Goal: Information Seeking & Learning: Learn about a topic

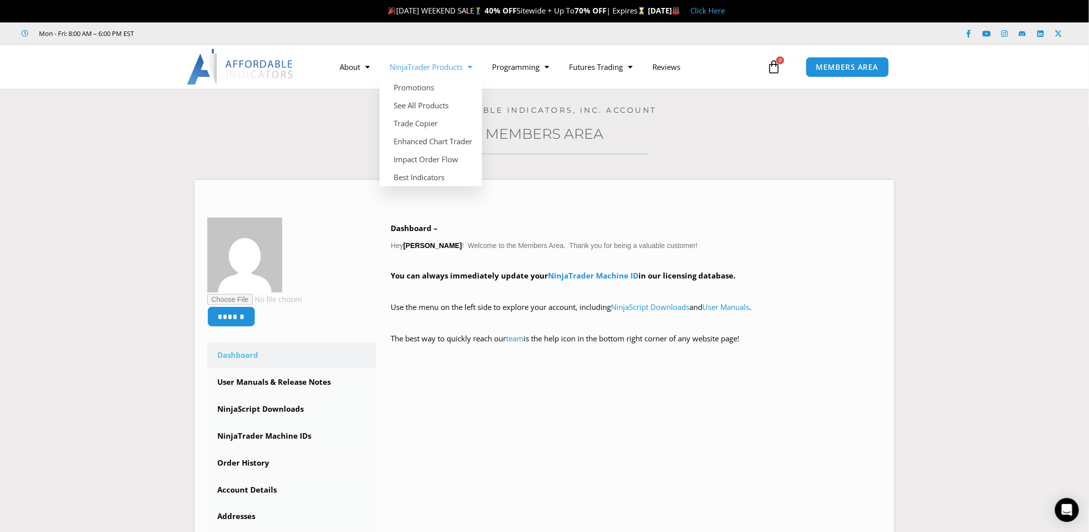
click at [435, 68] on link "NinjaTrader Products" at bounding box center [431, 66] width 102 height 23
click at [436, 70] on link "NinjaTrader Products" at bounding box center [431, 66] width 102 height 23
click at [423, 106] on link "See All Products" at bounding box center [431, 105] width 102 height 18
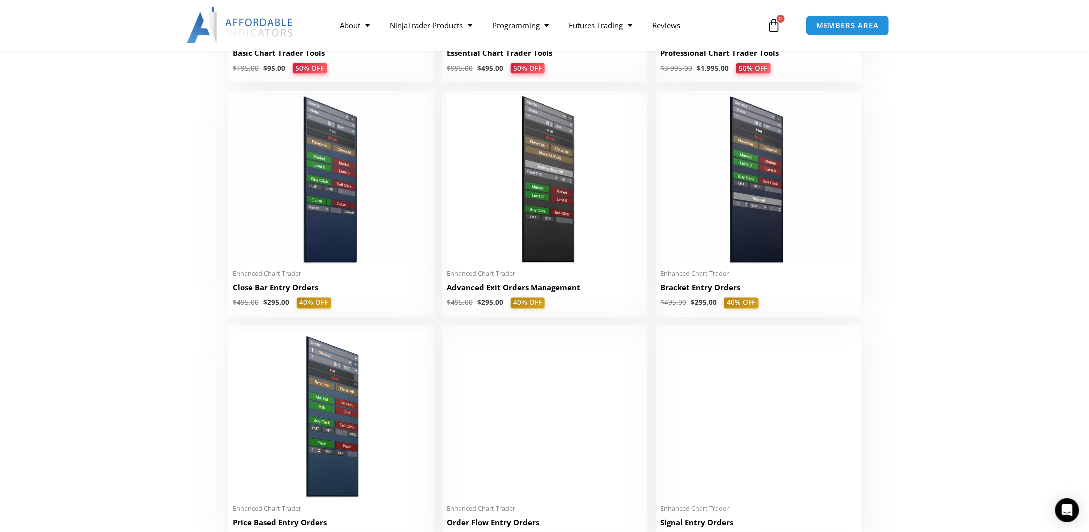
scroll to position [699, 0]
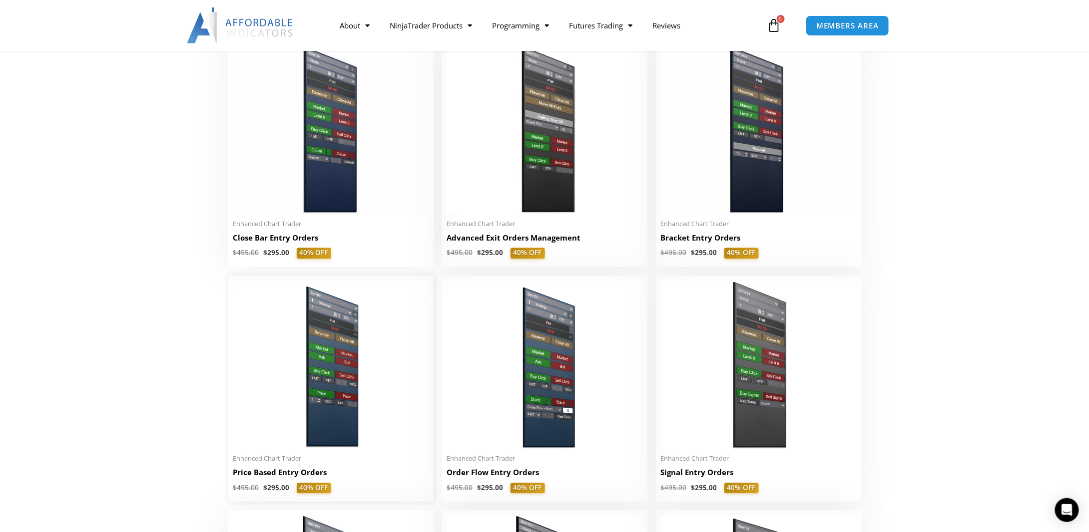
click at [320, 430] on img at bounding box center [330, 365] width 195 height 168
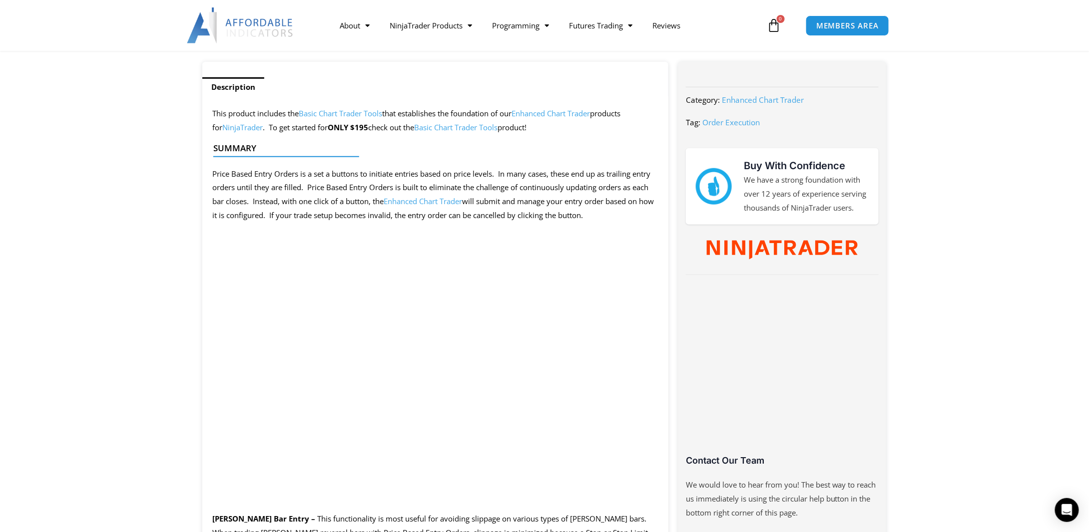
scroll to position [399, 0]
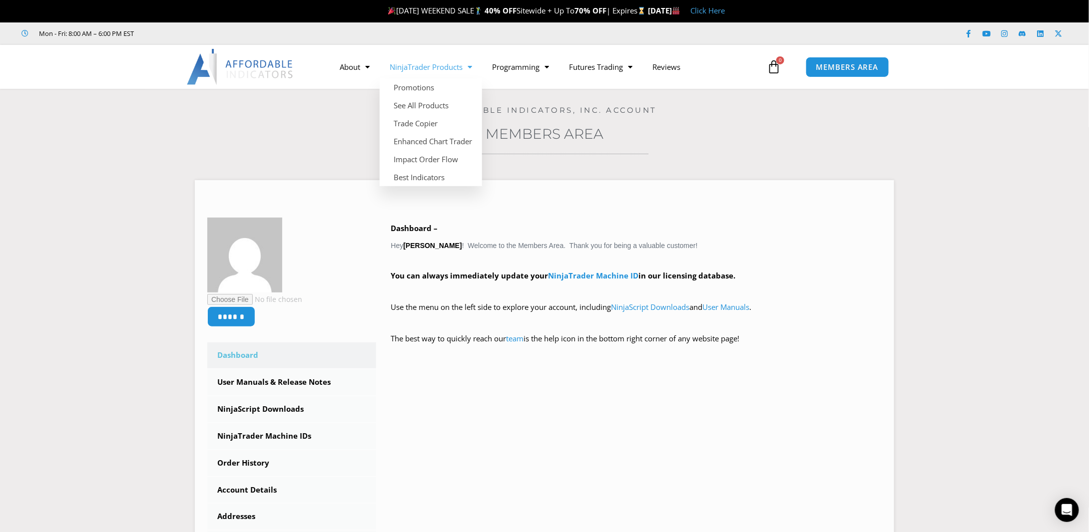
click at [411, 66] on link "NinjaTrader Products" at bounding box center [431, 66] width 102 height 23
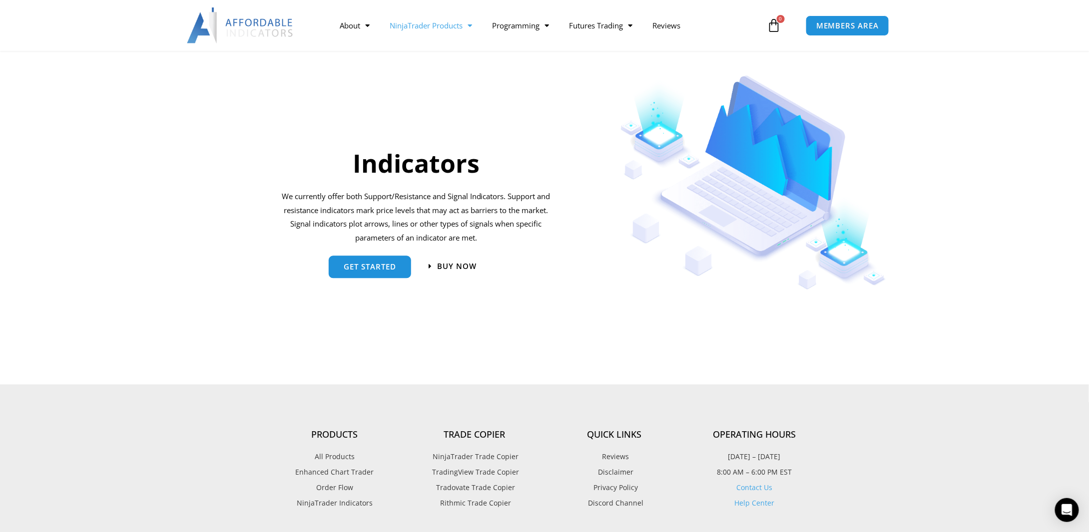
scroll to position [999, 0]
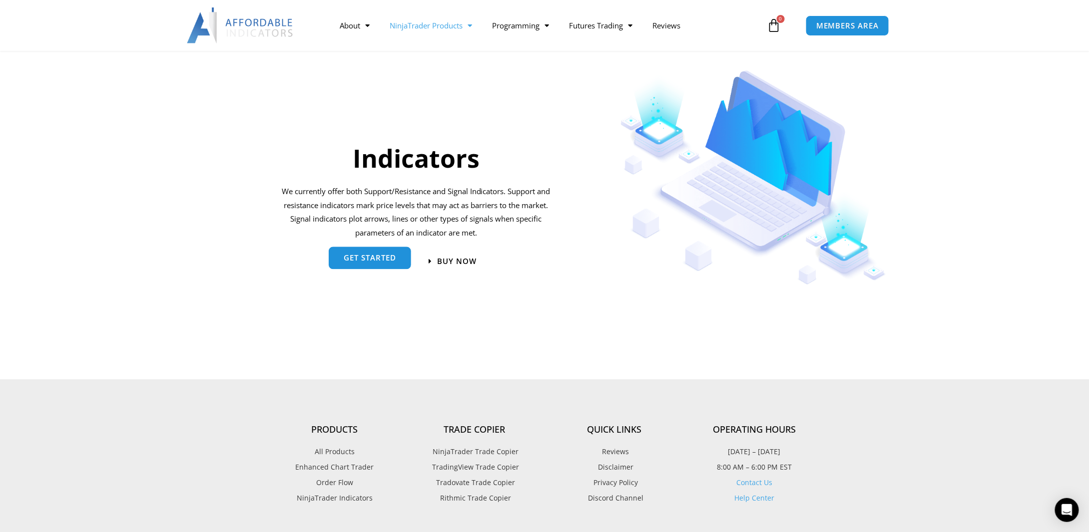
click at [404, 259] on link "get started" at bounding box center [370, 258] width 82 height 22
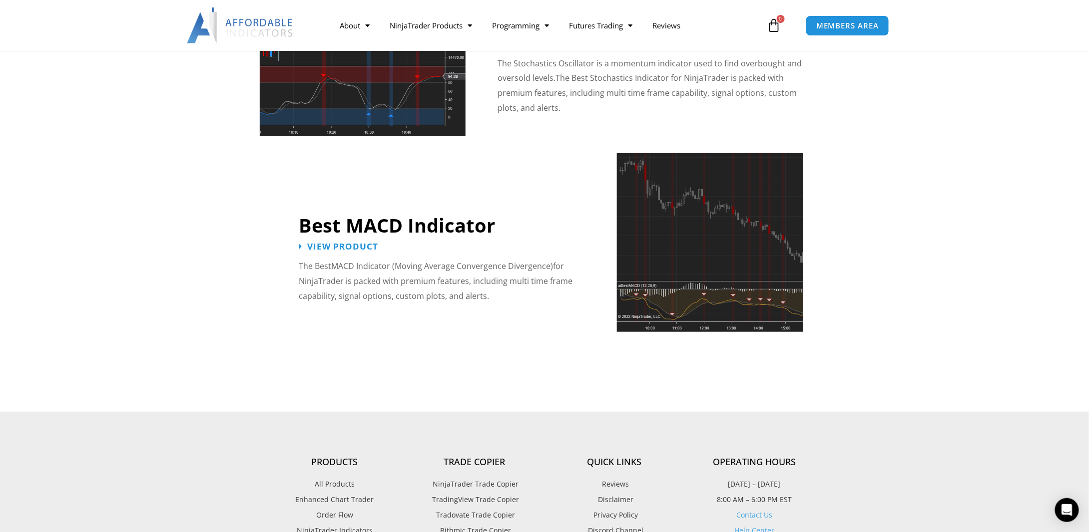
scroll to position [2147, 0]
click at [323, 242] on span "View Product" at bounding box center [343, 246] width 78 height 9
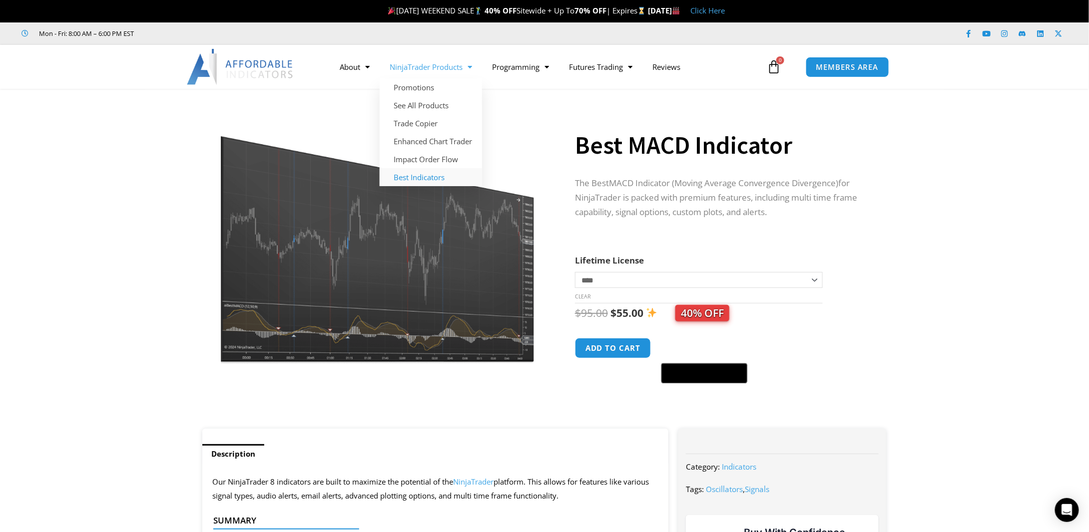
click at [412, 179] on link "Best Indicators" at bounding box center [431, 177] width 102 height 18
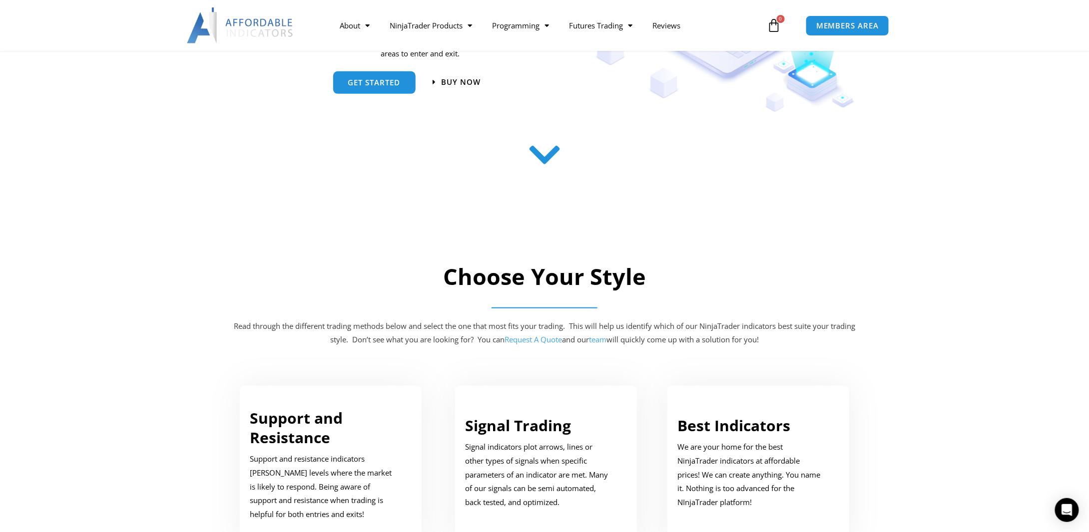
scroll to position [100, 0]
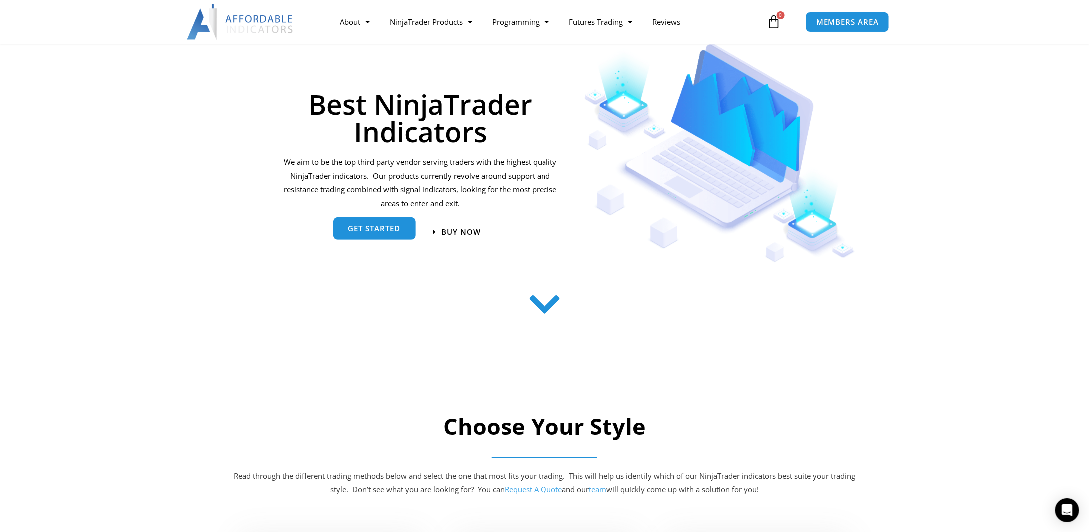
click at [380, 232] on span "get started" at bounding box center [374, 228] width 52 height 7
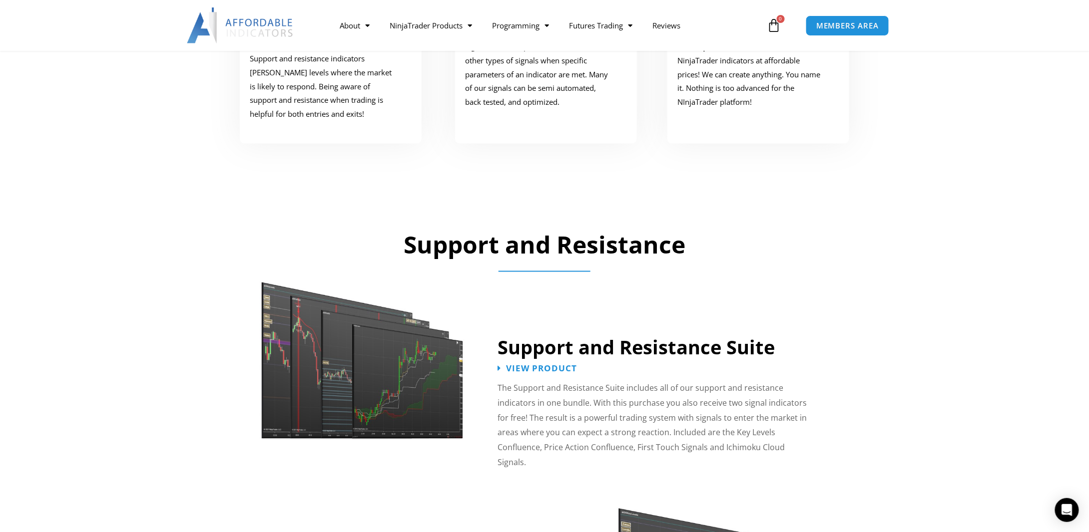
scroll to position [500, 0]
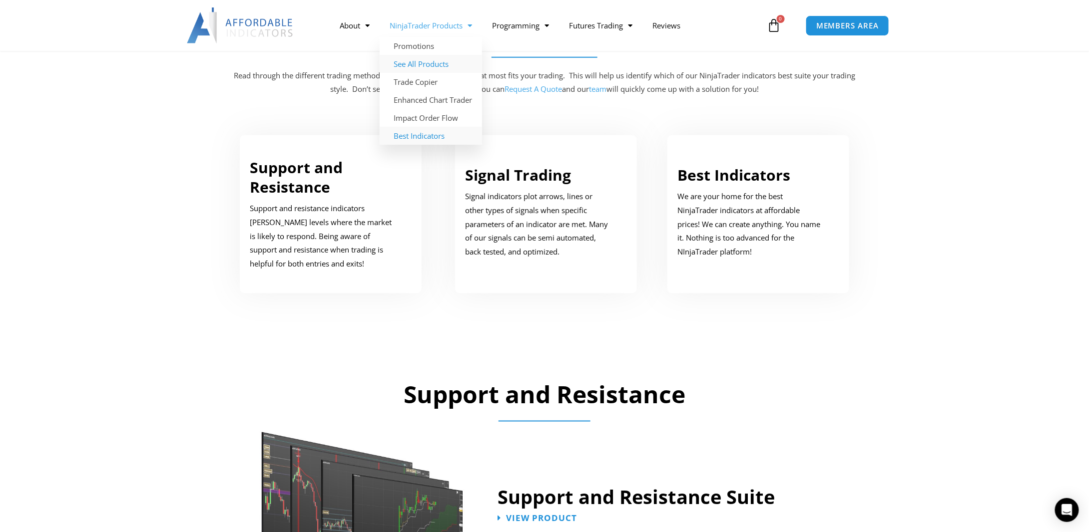
click at [421, 61] on link "See All Products" at bounding box center [431, 64] width 102 height 18
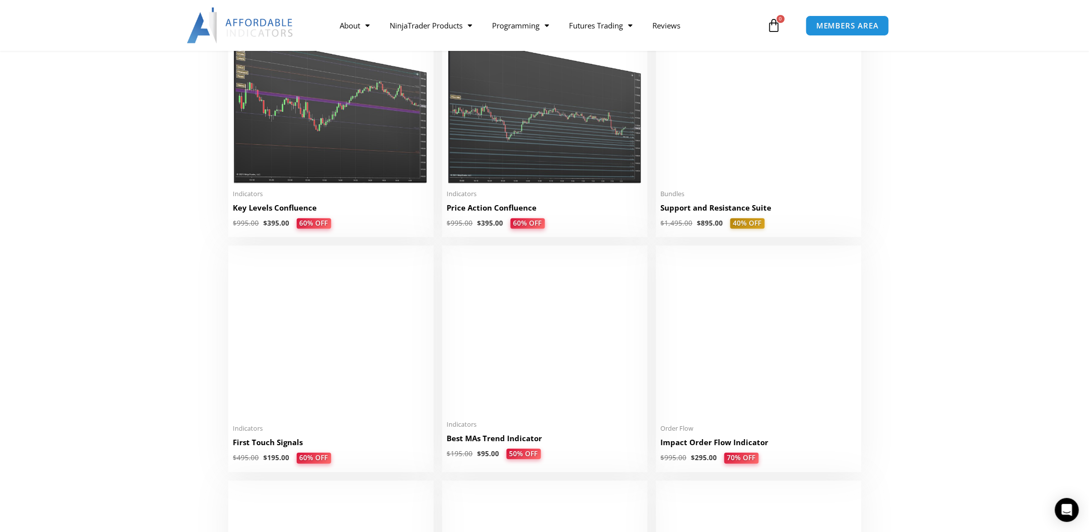
scroll to position [1448, 0]
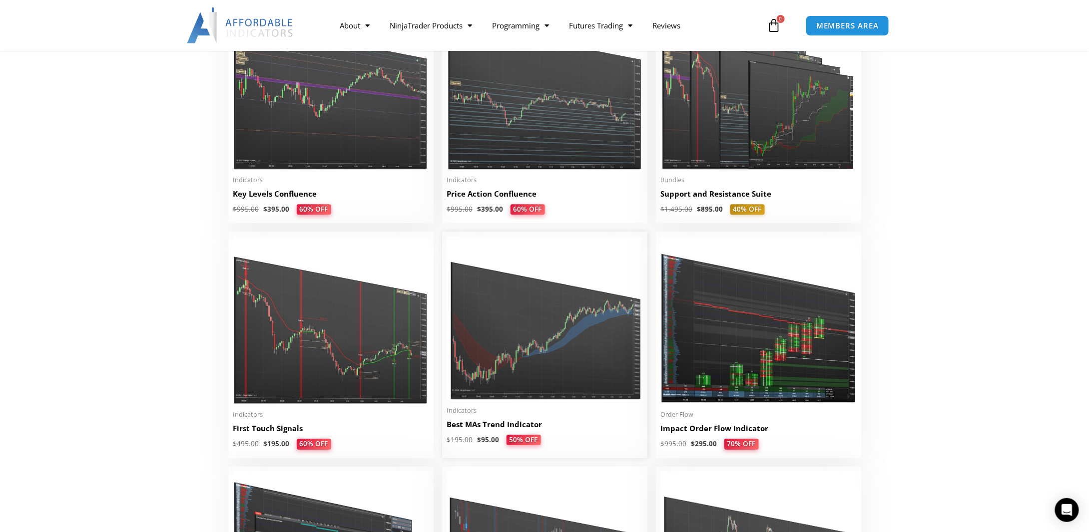
click at [516, 332] on img at bounding box center [544, 319] width 195 height 164
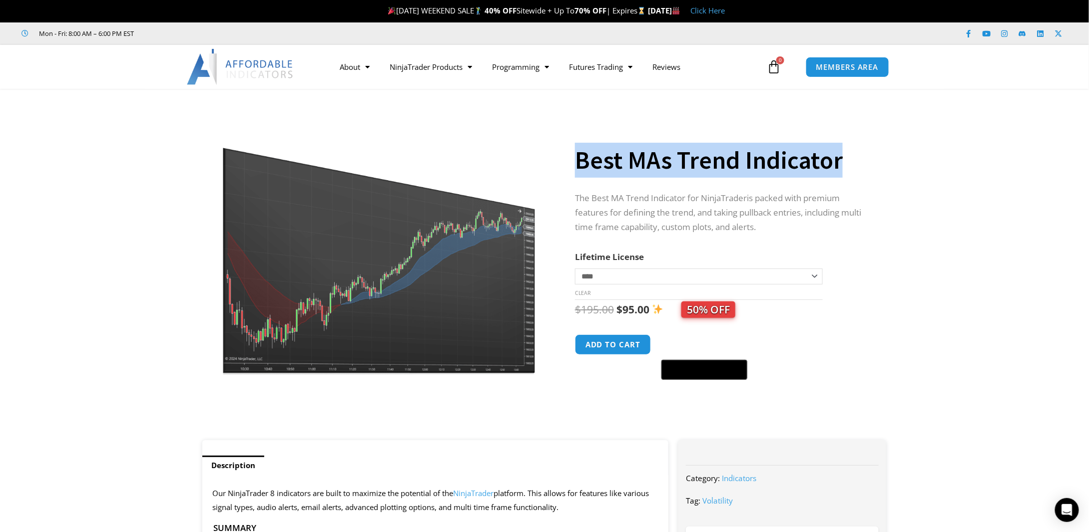
drag, startPoint x: 575, startPoint y: 153, endPoint x: 865, endPoint y: 166, distance: 290.4
click at [865, 166] on h1 "Best MAs Trend Indicator" at bounding box center [721, 160] width 292 height 35
copy h1 "Best MAs Trend Indicator"
